Goal: Complete application form

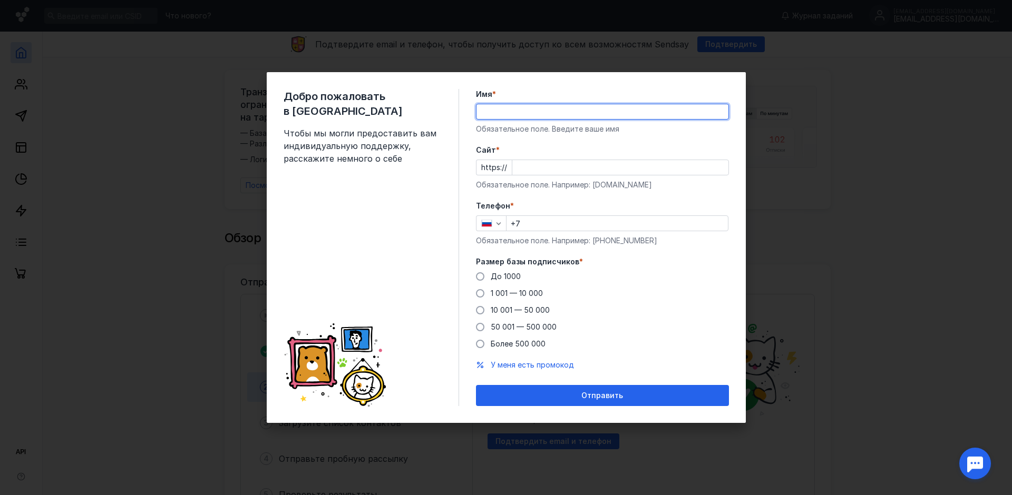
type input "[PERSON_NAME]"
type input "[PHONE_NUMBER]"
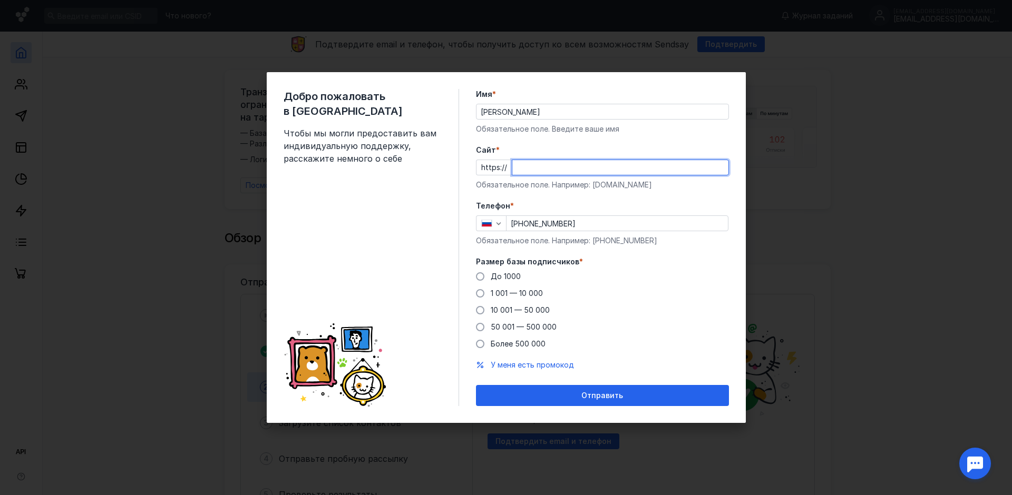
click at [572, 170] on input "Cайт *" at bounding box center [620, 167] width 216 height 15
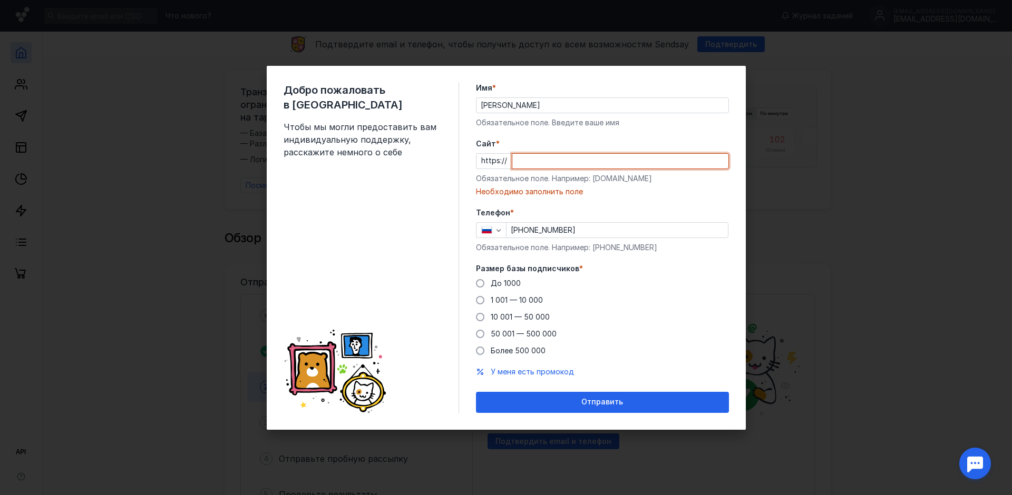
paste input "[DOMAIN_NAME][URL]"
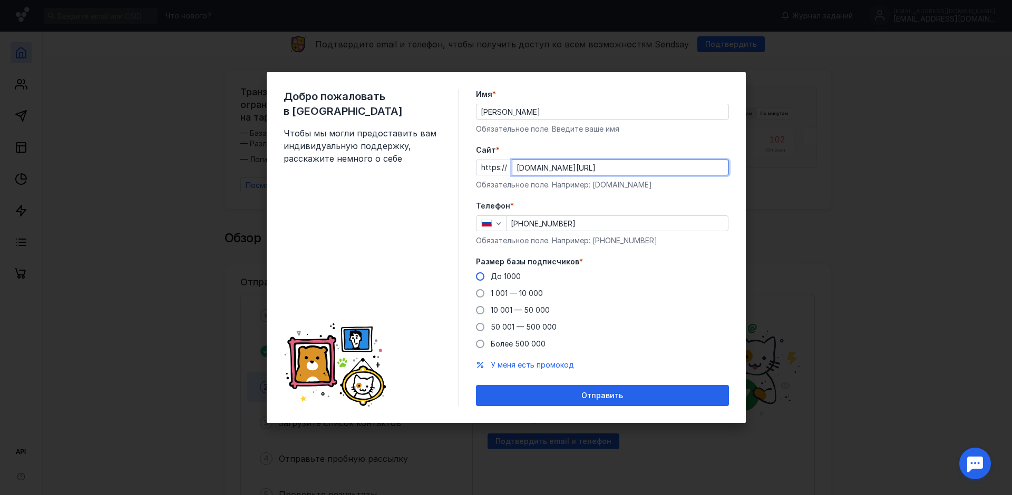
type input "[DOMAIN_NAME][URL]"
click at [508, 278] on span "До 1000" at bounding box center [506, 276] width 30 height 9
click at [0, 0] on input "До 1000" at bounding box center [0, 0] width 0 height 0
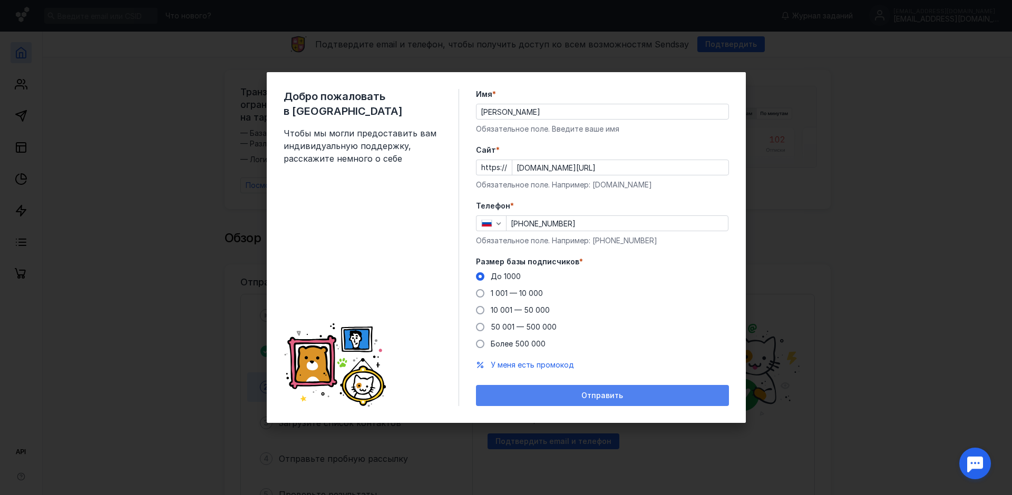
click at [596, 390] on div "Отправить" at bounding box center [602, 395] width 253 height 21
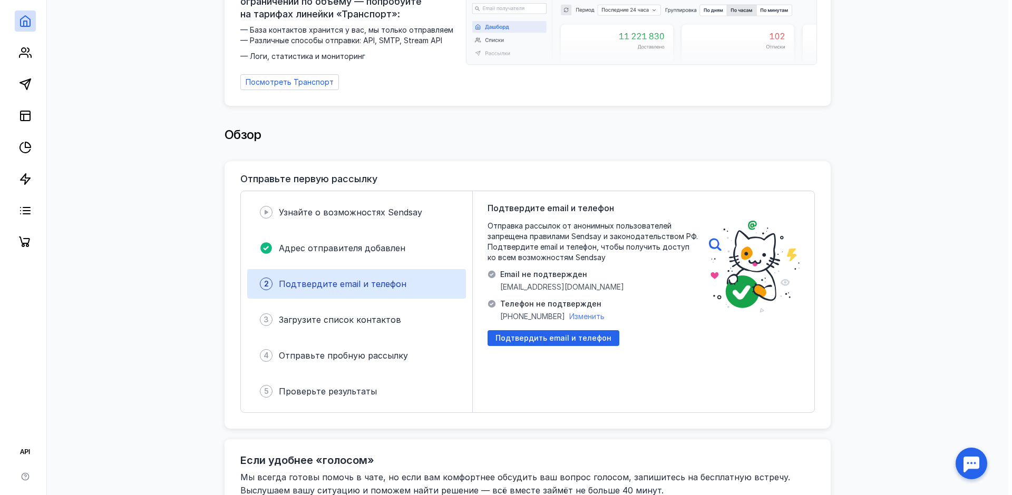
scroll to position [105, 0]
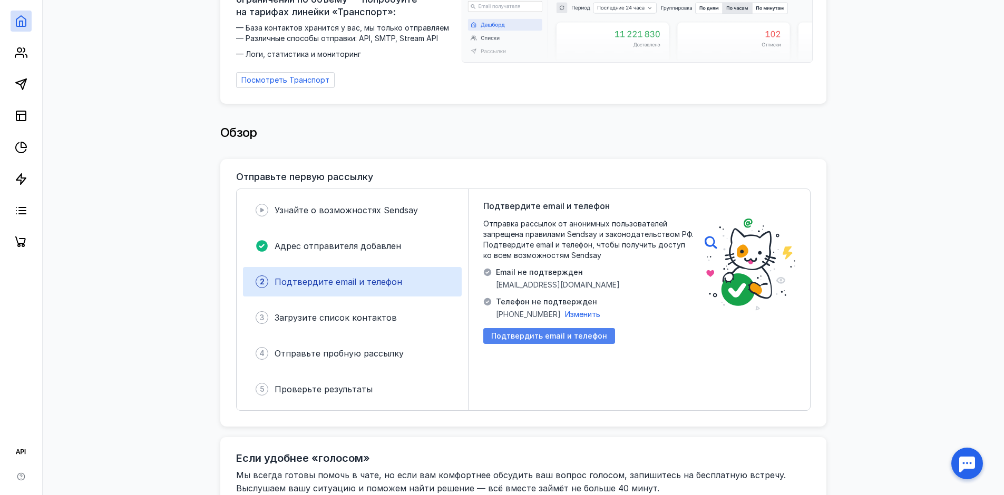
click at [565, 328] on div "Подтвердить email и телефон" at bounding box center [549, 336] width 132 height 16
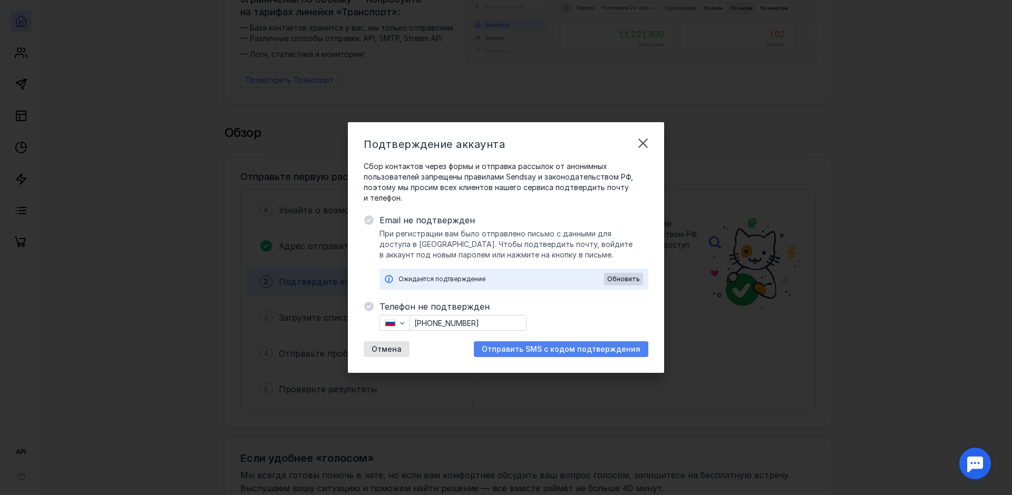
click at [573, 353] on span "Отправить SMS с кодом подтверждения" at bounding box center [561, 349] width 159 height 9
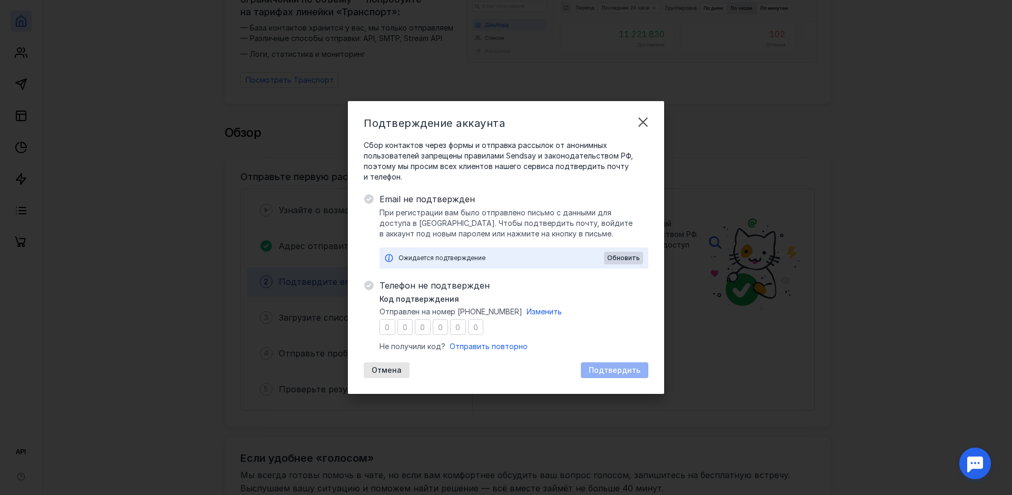
type input "6"
type input "5"
type input "6"
type input "7"
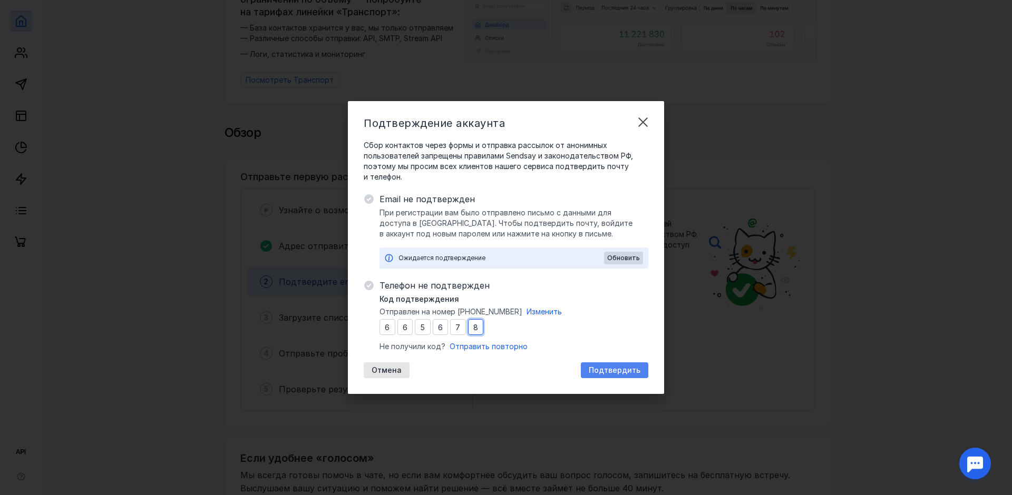
type input "8"
click at [629, 376] on div "Подтвердить" at bounding box center [614, 371] width 67 height 16
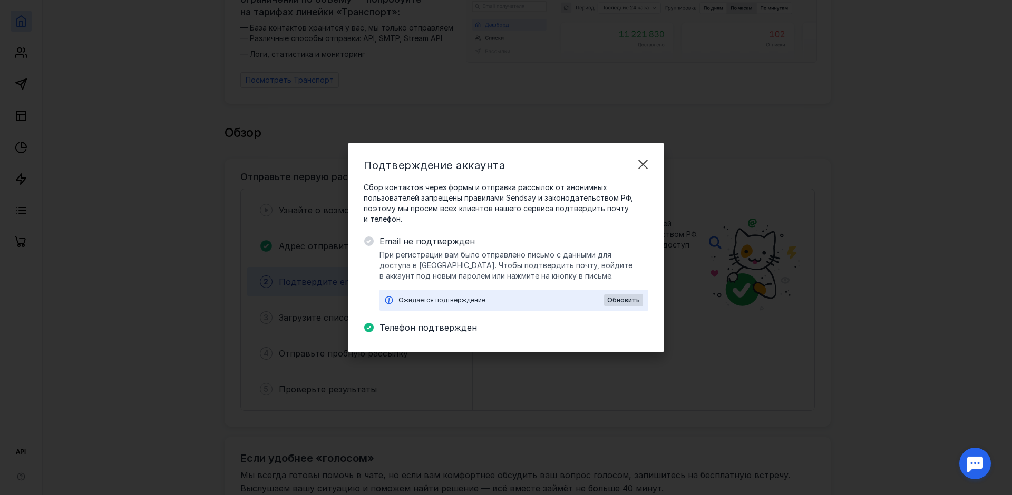
click at [505, 298] on div "Ожидается подтверждение" at bounding box center [501, 300] width 206 height 11
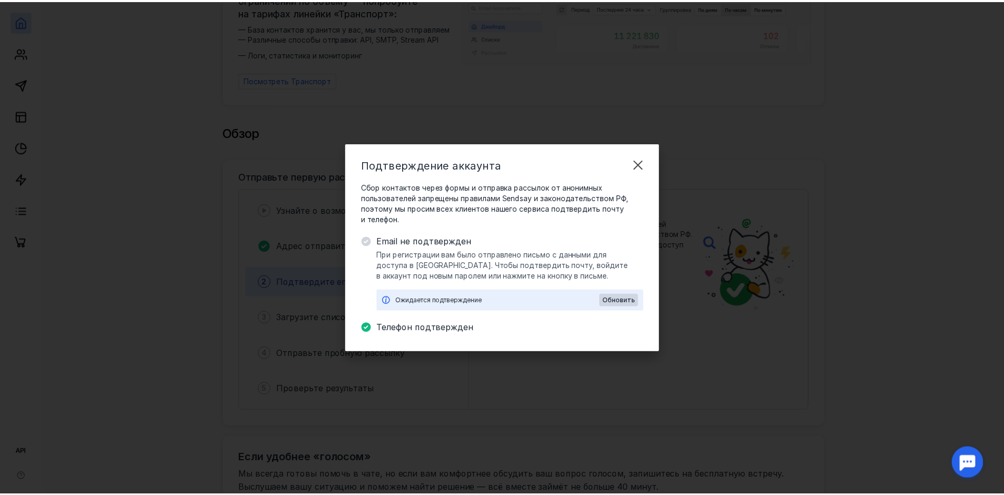
scroll to position [0, 0]
